Goal: Task Accomplishment & Management: Manage account settings

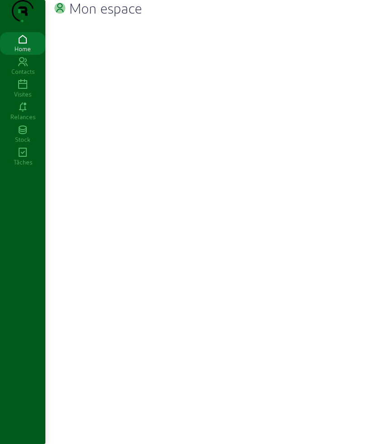
click at [22, 90] on icon at bounding box center [22, 84] width 45 height 11
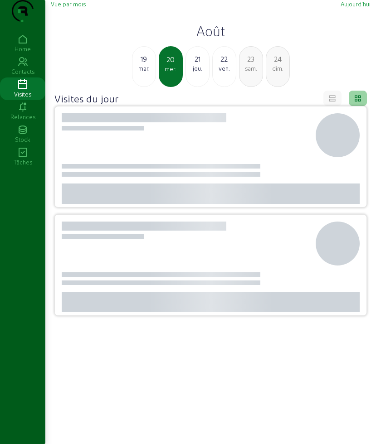
click at [187, 67] on div "[DATE] mer. 21 jeu. 22 ven. 23 [PERSON_NAME]. 24 dim." at bounding box center [210, 66] width 330 height 41
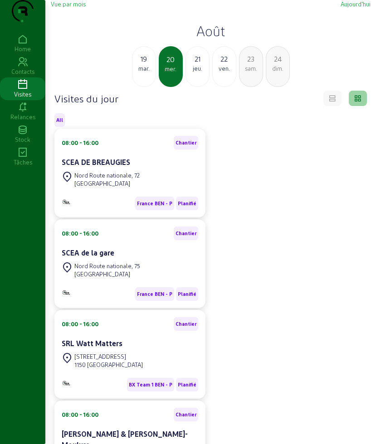
click at [192, 64] on div "21" at bounding box center [197, 58] width 23 height 11
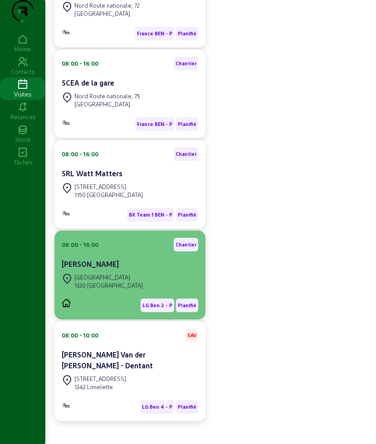
scroll to position [187, 0]
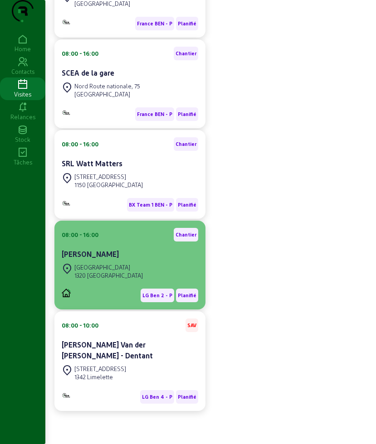
click at [131, 275] on div "[STREET_ADDRESS]" at bounding box center [130, 271] width 136 height 20
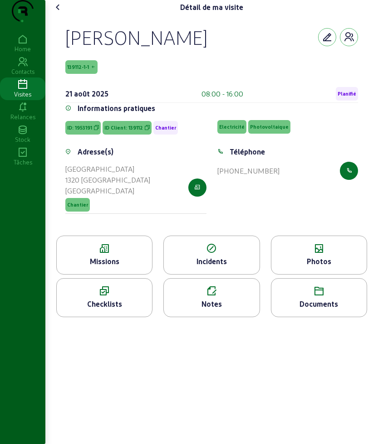
click at [104, 267] on div "Missions" at bounding box center [104, 261] width 95 height 11
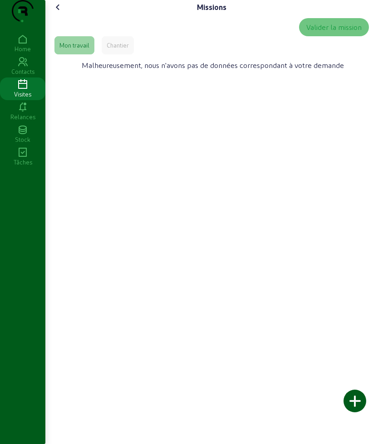
click at [125, 49] on div "Chantier" at bounding box center [118, 45] width 22 height 8
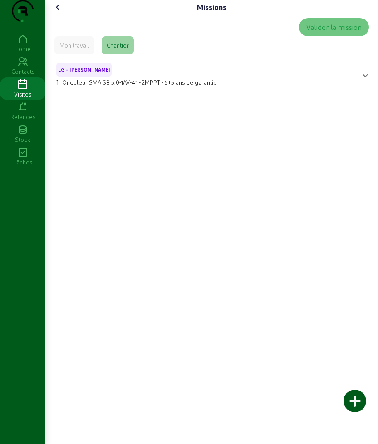
click at [68, 54] on div "Mon travail" at bounding box center [74, 45] width 40 height 18
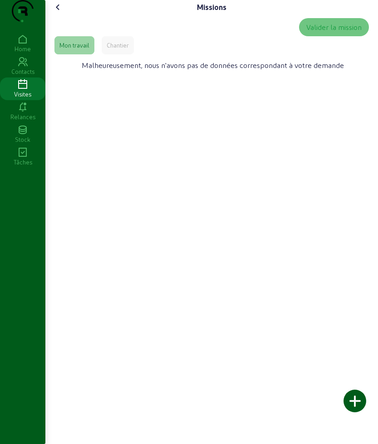
click at [59, 13] on icon at bounding box center [58, 7] width 11 height 11
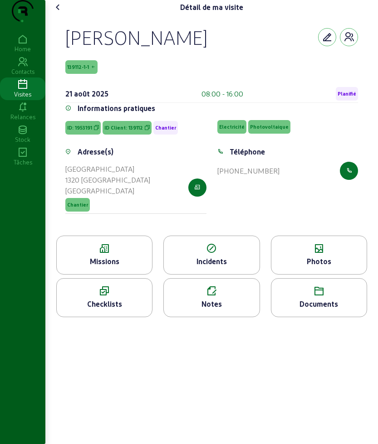
click at [60, 13] on icon at bounding box center [58, 7] width 11 height 11
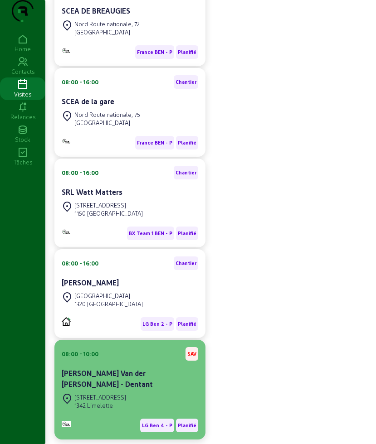
scroll to position [170, 0]
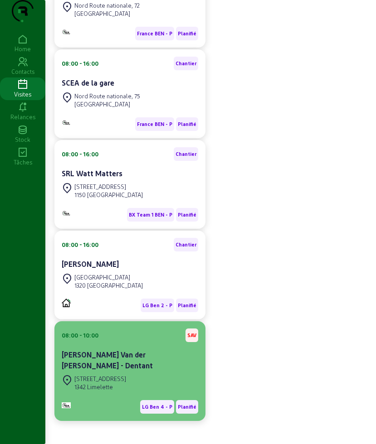
click at [104, 360] on div "08:00 - 10:00 SAV [PERSON_NAME] Van der [PERSON_NAME] - Dentant" at bounding box center [130, 351] width 136 height 44
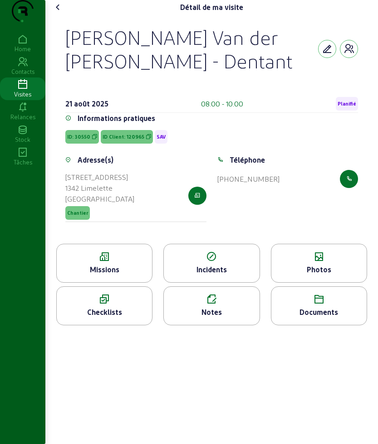
click at [106, 262] on icon at bounding box center [104, 257] width 95 height 11
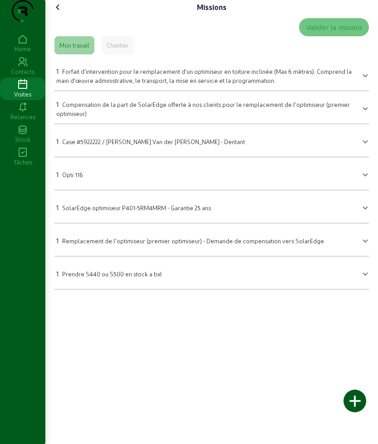
click at [60, 13] on icon at bounding box center [58, 7] width 11 height 11
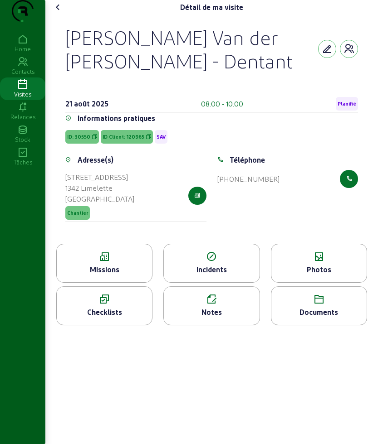
click at [294, 262] on icon at bounding box center [318, 257] width 95 height 11
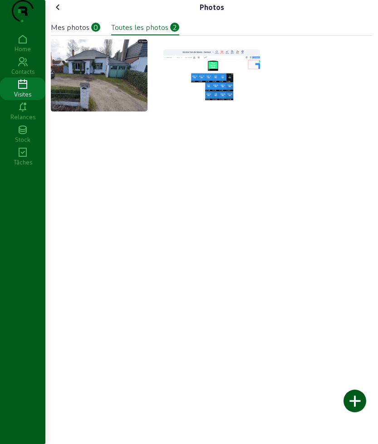
click at [56, 13] on icon at bounding box center [58, 7] width 11 height 11
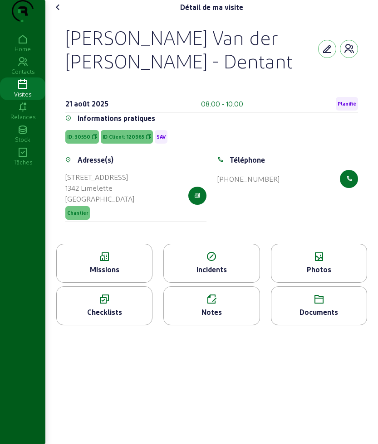
click at [56, 13] on icon at bounding box center [58, 7] width 11 height 11
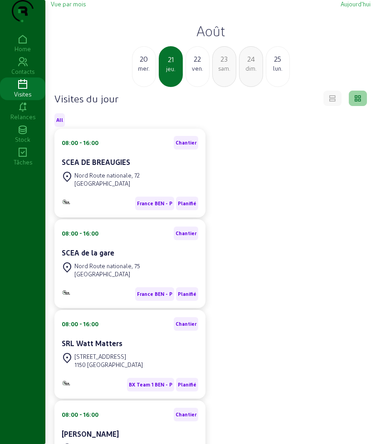
click at [148, 73] on div "mer." at bounding box center [143, 68] width 23 height 8
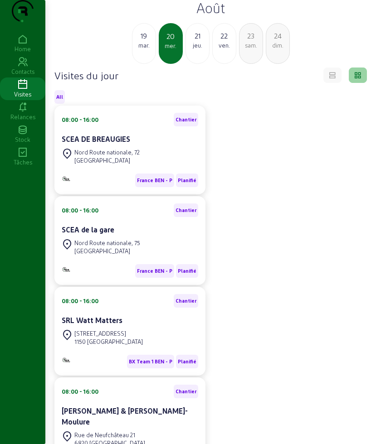
scroll to position [17, 0]
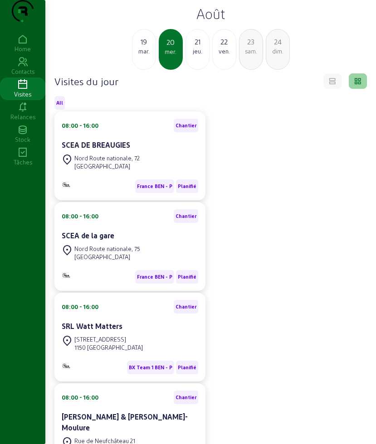
click at [189, 55] on div "jeu." at bounding box center [197, 51] width 23 height 8
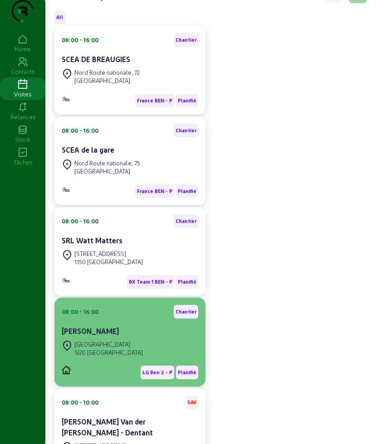
scroll to position [131, 0]
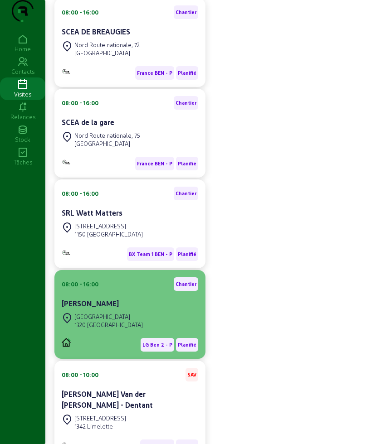
click at [124, 329] on div "1320 [GEOGRAPHIC_DATA]" at bounding box center [108, 325] width 68 height 8
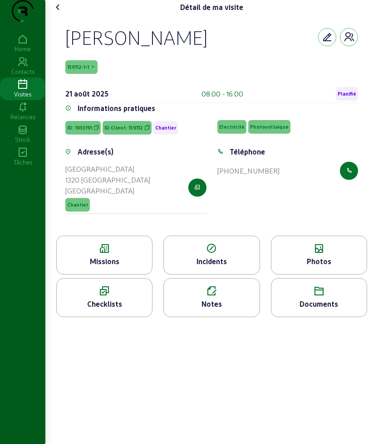
click at [111, 259] on div "Missions" at bounding box center [104, 255] width 96 height 39
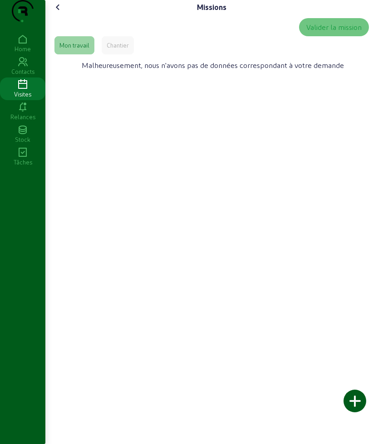
click at [109, 49] on div "Chantier" at bounding box center [118, 45] width 22 height 8
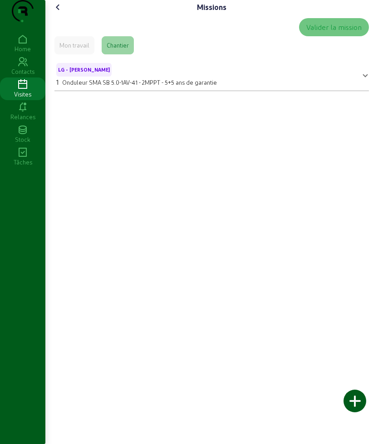
click at [79, 54] on div "Mon travail" at bounding box center [74, 45] width 40 height 18
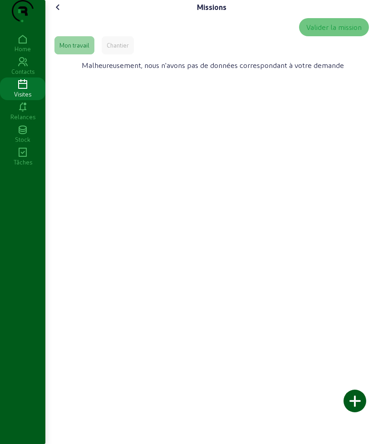
click at [61, 13] on icon at bounding box center [58, 7] width 11 height 11
